Goal: Information Seeking & Learning: Check status

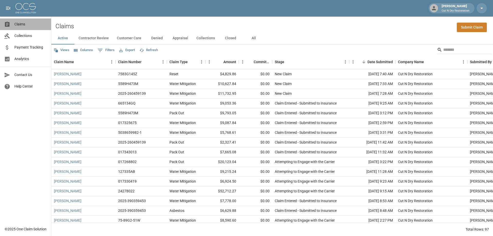
click at [25, 25] on span "Claims" at bounding box center [30, 24] width 33 height 5
click at [304, 63] on div "Stage" at bounding box center [308, 62] width 67 height 14
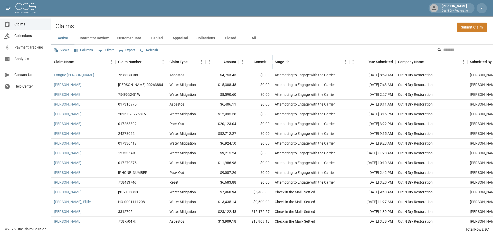
scroll to position [154, 0]
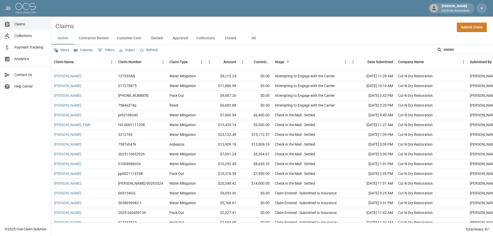
click at [83, 48] on button "Columns" at bounding box center [84, 50] width 22 height 8
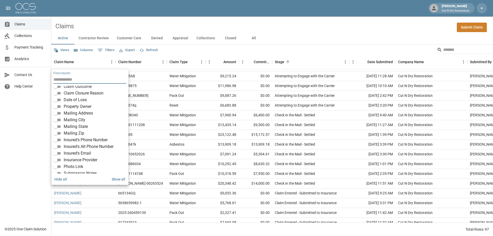
scroll to position [77, 0]
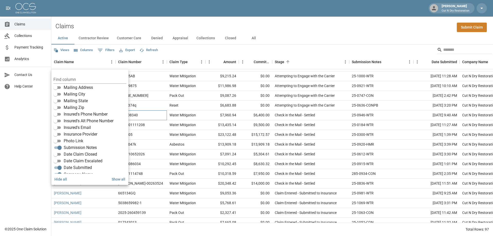
click at [157, 116] on div "pr02108340" at bounding box center [141, 116] width 51 height 10
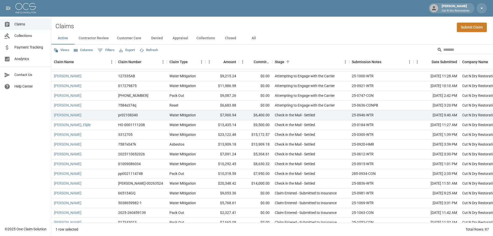
drag, startPoint x: 397, startPoint y: 34, endPoint x: 404, endPoint y: 94, distance: 60.2
click at [397, 34] on div "Active Contractor Review Customer Care Denied Appraisal Collections Closed All" at bounding box center [272, 38] width 442 height 12
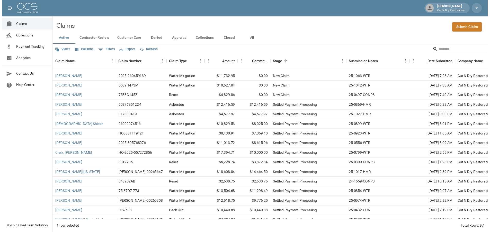
scroll to position [745, 0]
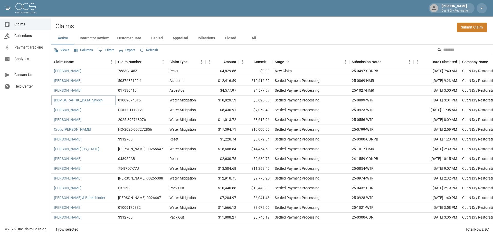
click at [65, 100] on link "[DEMOGRAPHIC_DATA] Shiekh" at bounding box center [78, 100] width 49 height 5
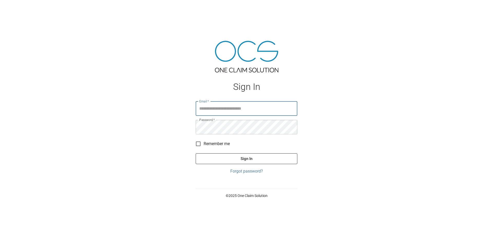
type input "**********"
click at [235, 158] on button "Sign In" at bounding box center [247, 158] width 102 height 11
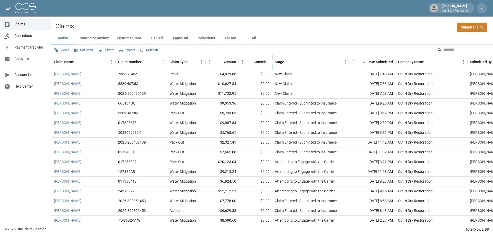
click at [303, 60] on div "Stage" at bounding box center [308, 62] width 67 height 14
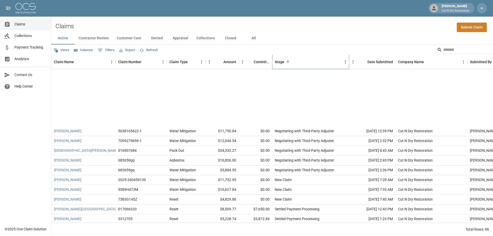
scroll to position [694, 0]
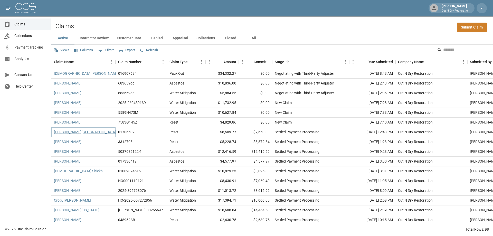
click at [70, 133] on link "[PERSON_NAME][GEOGRAPHIC_DATA]" at bounding box center [85, 132] width 62 height 5
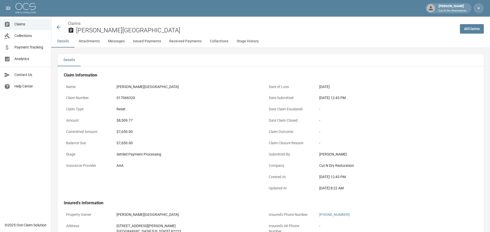
click at [59, 27] on icon at bounding box center [59, 27] width 4 height 4
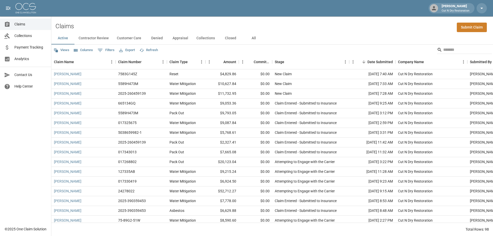
scroll to position [51, 0]
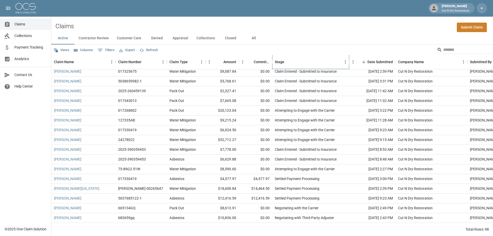
click at [307, 63] on div "Stage" at bounding box center [308, 62] width 67 height 14
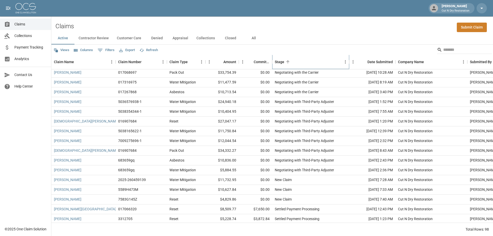
scroll to position [694, 0]
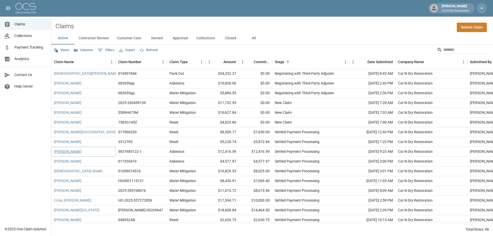
click at [66, 152] on link "[PERSON_NAME]" at bounding box center [67, 151] width 27 height 5
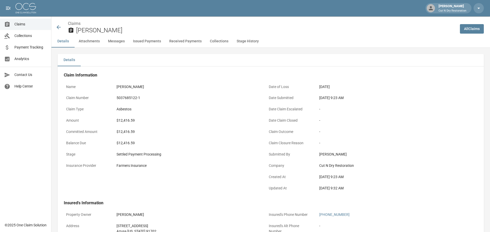
click at [57, 27] on icon at bounding box center [59, 27] width 4 height 4
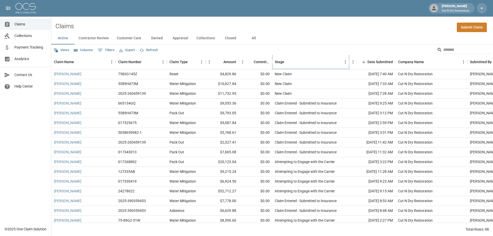
click at [319, 63] on div "Stage" at bounding box center [308, 62] width 67 height 14
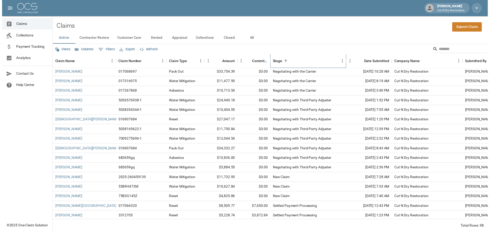
scroll to position [694, 0]
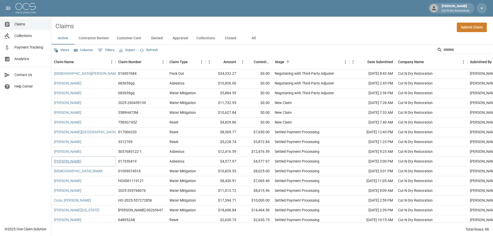
click at [66, 163] on link "[PERSON_NAME]" at bounding box center [67, 161] width 27 height 5
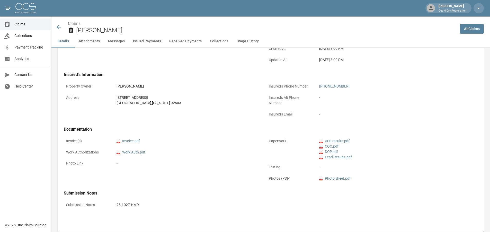
scroll to position [51, 0]
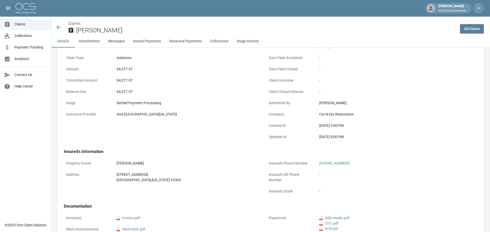
click at [59, 26] on icon at bounding box center [59, 27] width 6 height 6
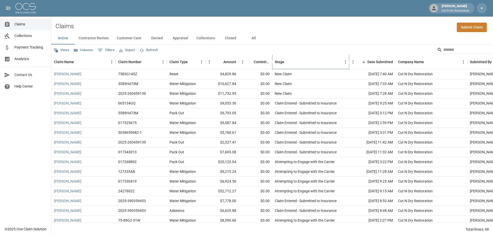
click at [308, 56] on div "Stage" at bounding box center [308, 62] width 67 height 14
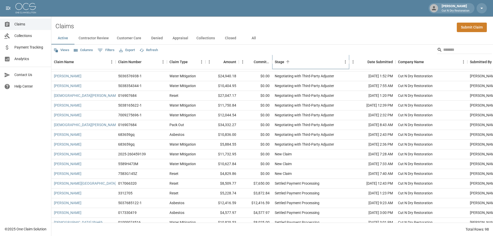
scroll to position [694, 0]
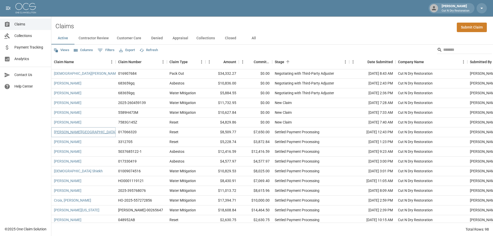
click at [67, 131] on link "[PERSON_NAME][GEOGRAPHIC_DATA]" at bounding box center [85, 132] width 62 height 5
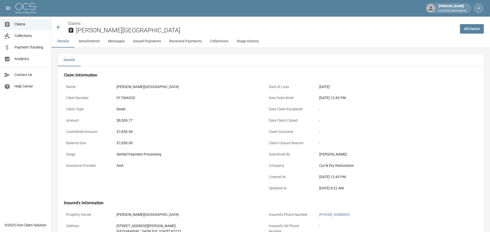
click at [57, 25] on icon at bounding box center [59, 27] width 6 height 6
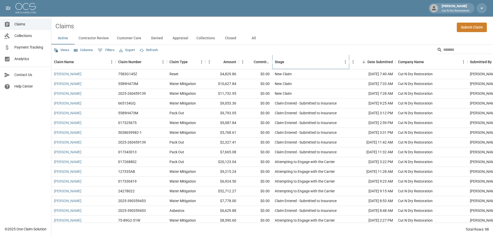
click at [320, 64] on div "Stage" at bounding box center [308, 62] width 67 height 14
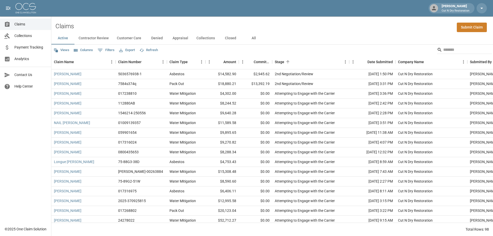
click at [88, 51] on button "Columns" at bounding box center [84, 50] width 22 height 8
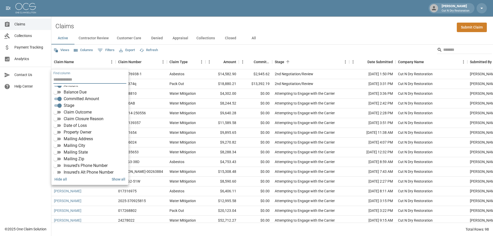
scroll to position [77, 0]
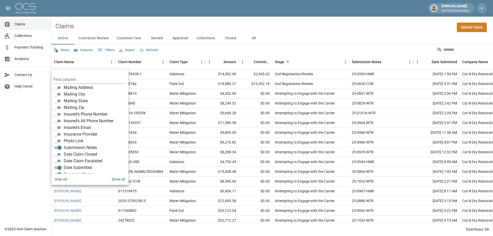
click at [358, 33] on div "Active Contractor Review Customer Care Denied Appraisal Collections Closed All" at bounding box center [272, 38] width 442 height 12
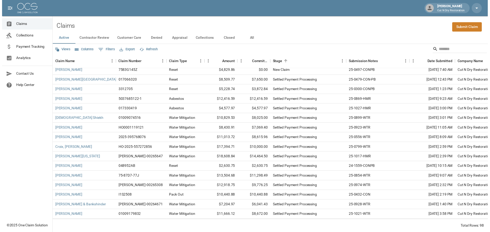
scroll to position [771, 0]
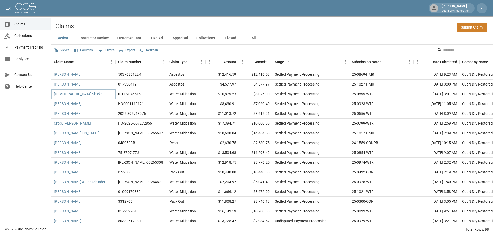
click at [65, 94] on link "[DEMOGRAPHIC_DATA] Shiekh" at bounding box center [78, 93] width 49 height 5
